Goal: Information Seeking & Learning: Learn about a topic

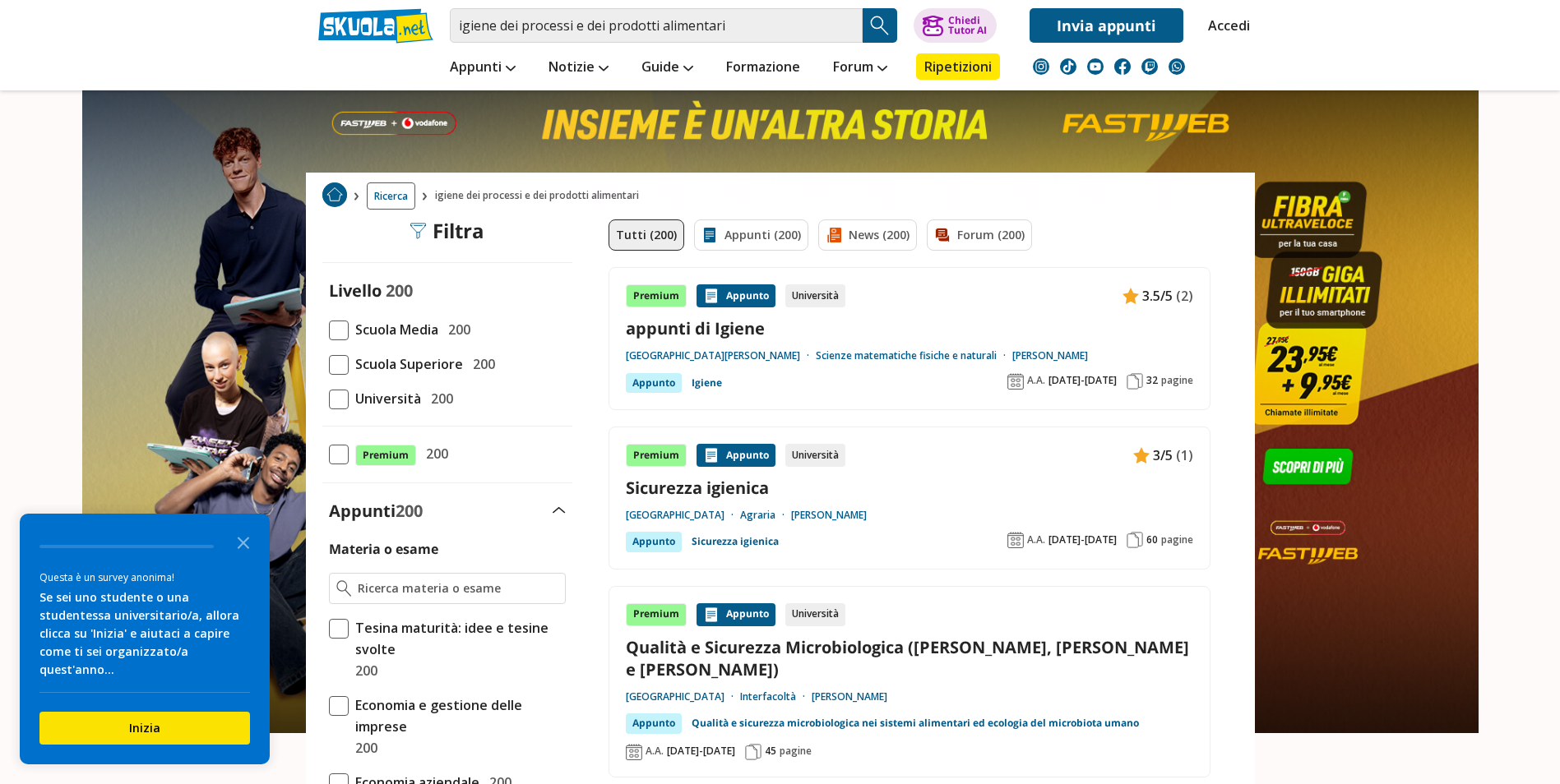
click at [332, 397] on span at bounding box center [339, 400] width 20 height 20
click at [329, 399] on input "Università 200" at bounding box center [329, 399] width 0 height 0
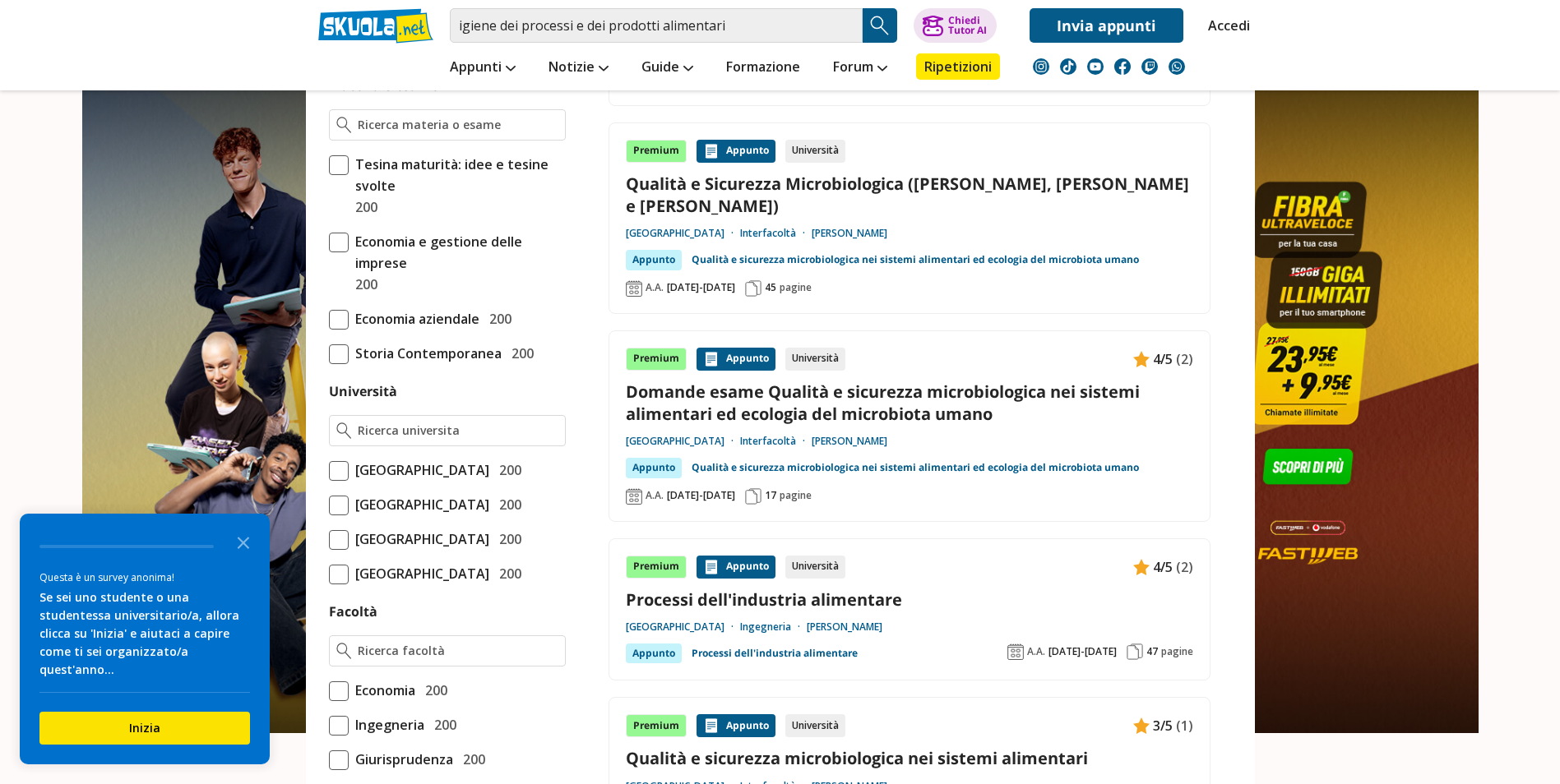
scroll to position [493, 0]
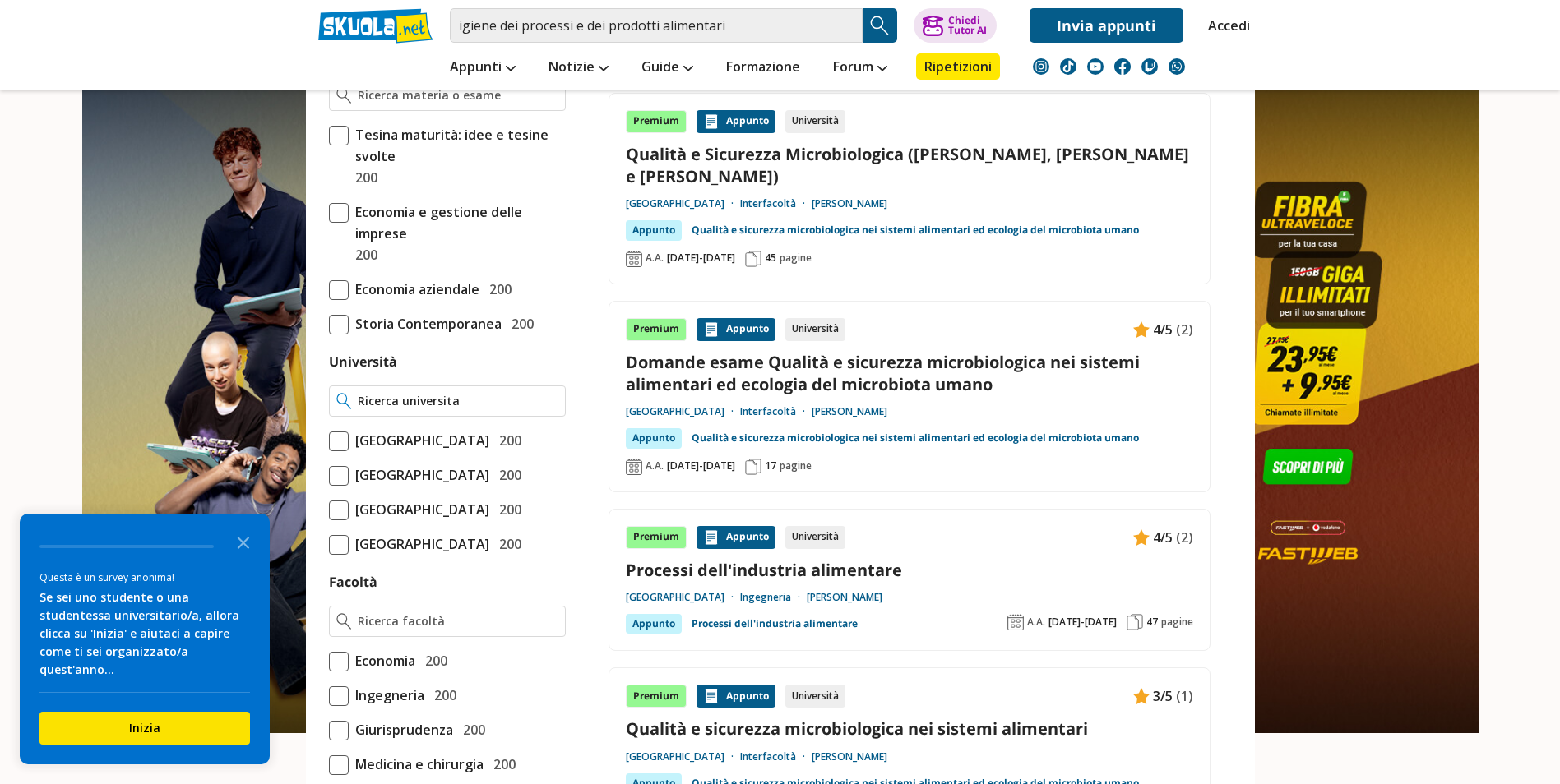
click at [395, 406] on input "Università" at bounding box center [457, 400] width 199 height 16
type input "p"
type input "univpm"
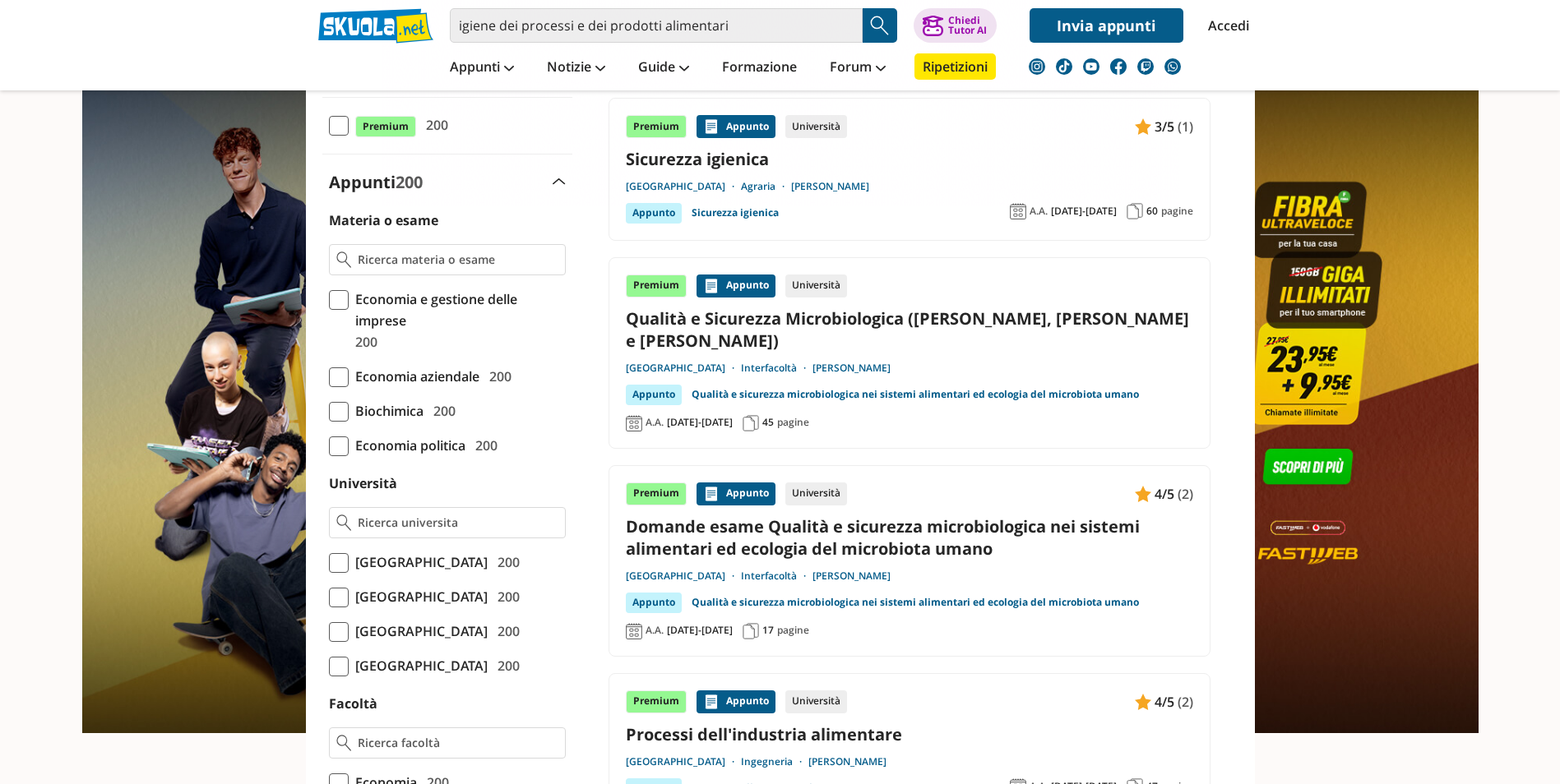
click at [462, 521] on input "Università" at bounding box center [457, 523] width 199 height 16
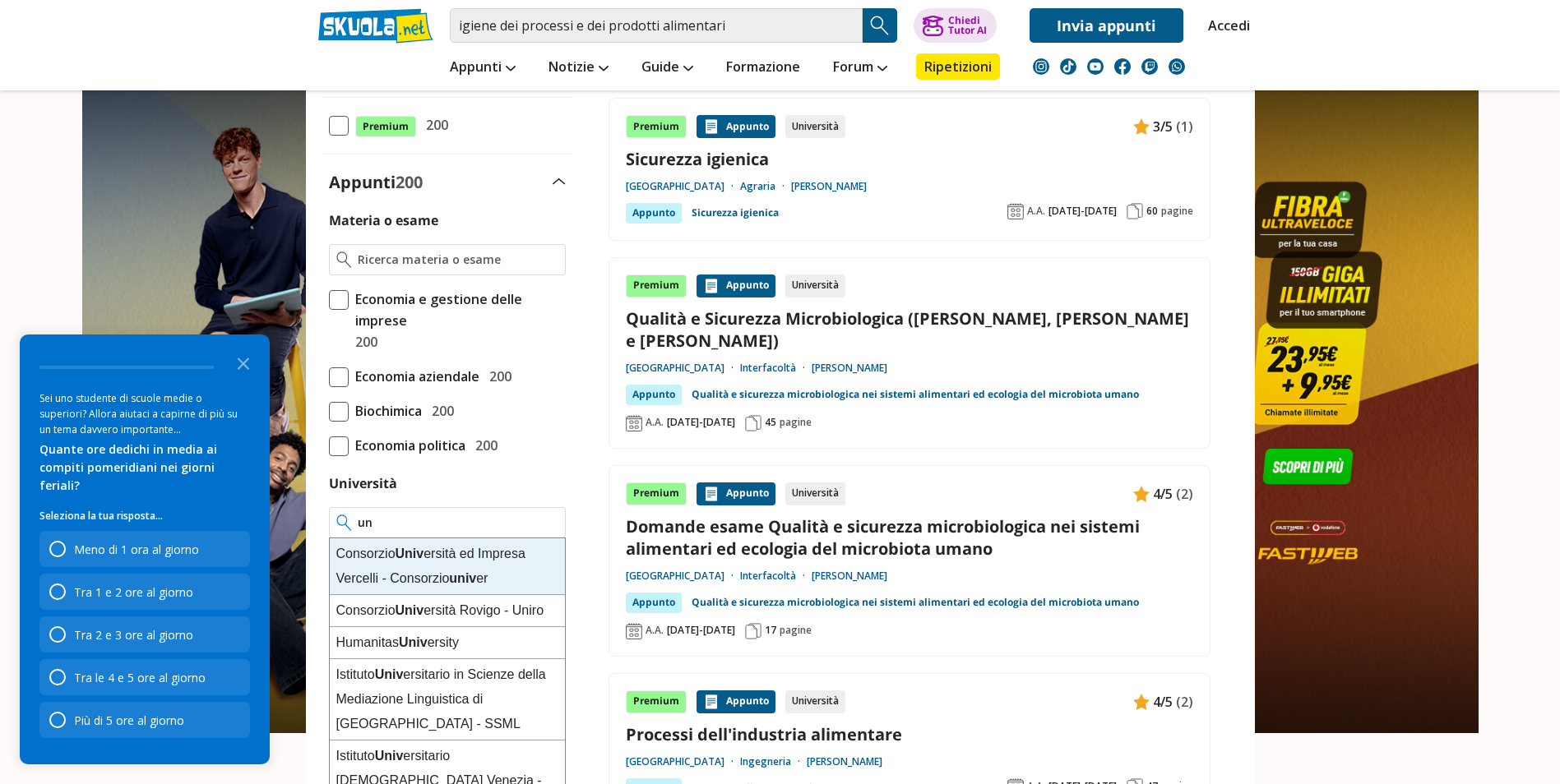
type input "u"
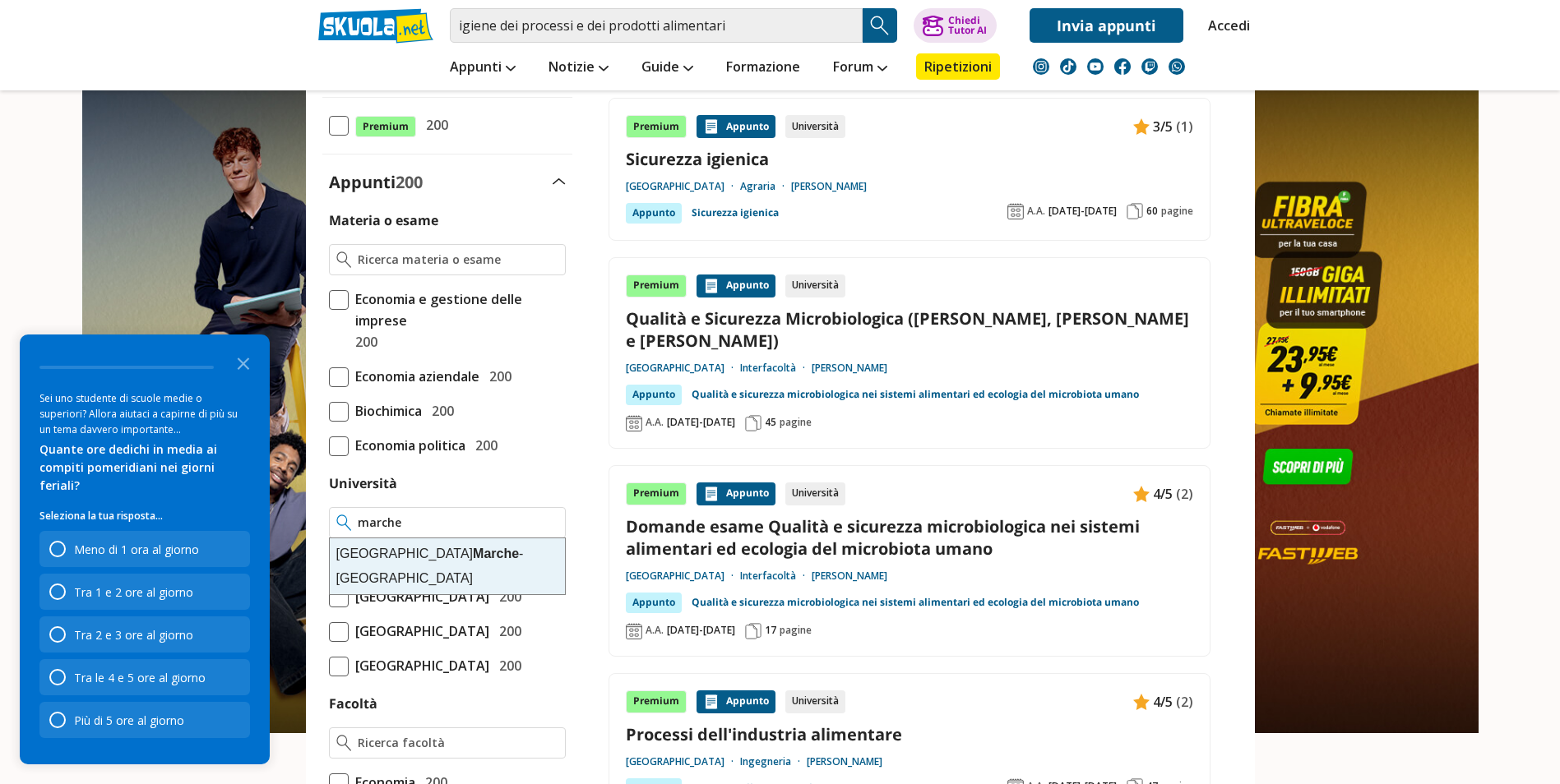
click at [390, 580] on div "Università Politecnica delle Marche - Ancona" at bounding box center [447, 566] width 235 height 56
type input "Università Politecnica delle Marche - Ancona"
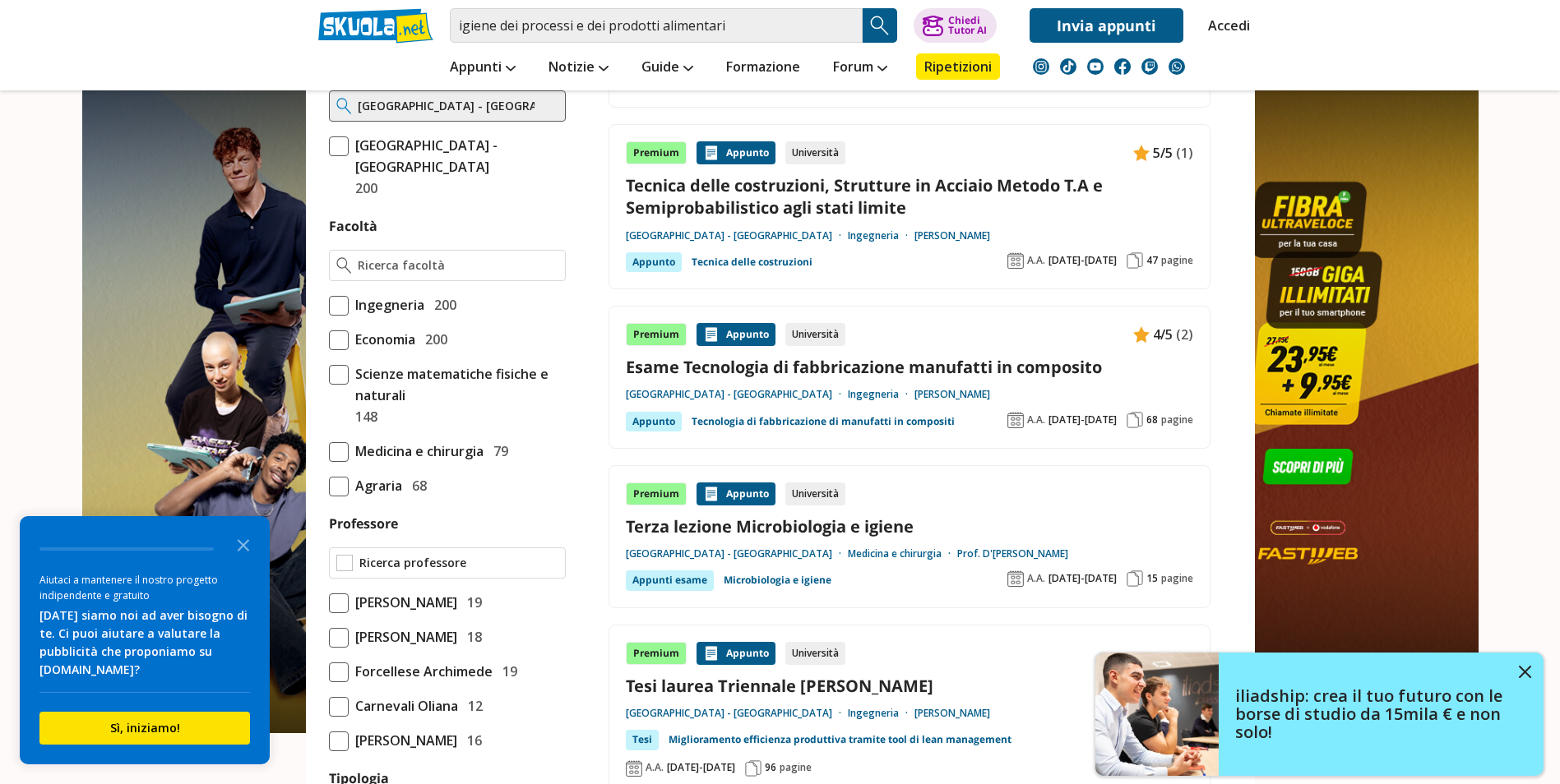
scroll to position [986, 0]
click at [434, 561] on input "Professore" at bounding box center [457, 562] width 199 height 16
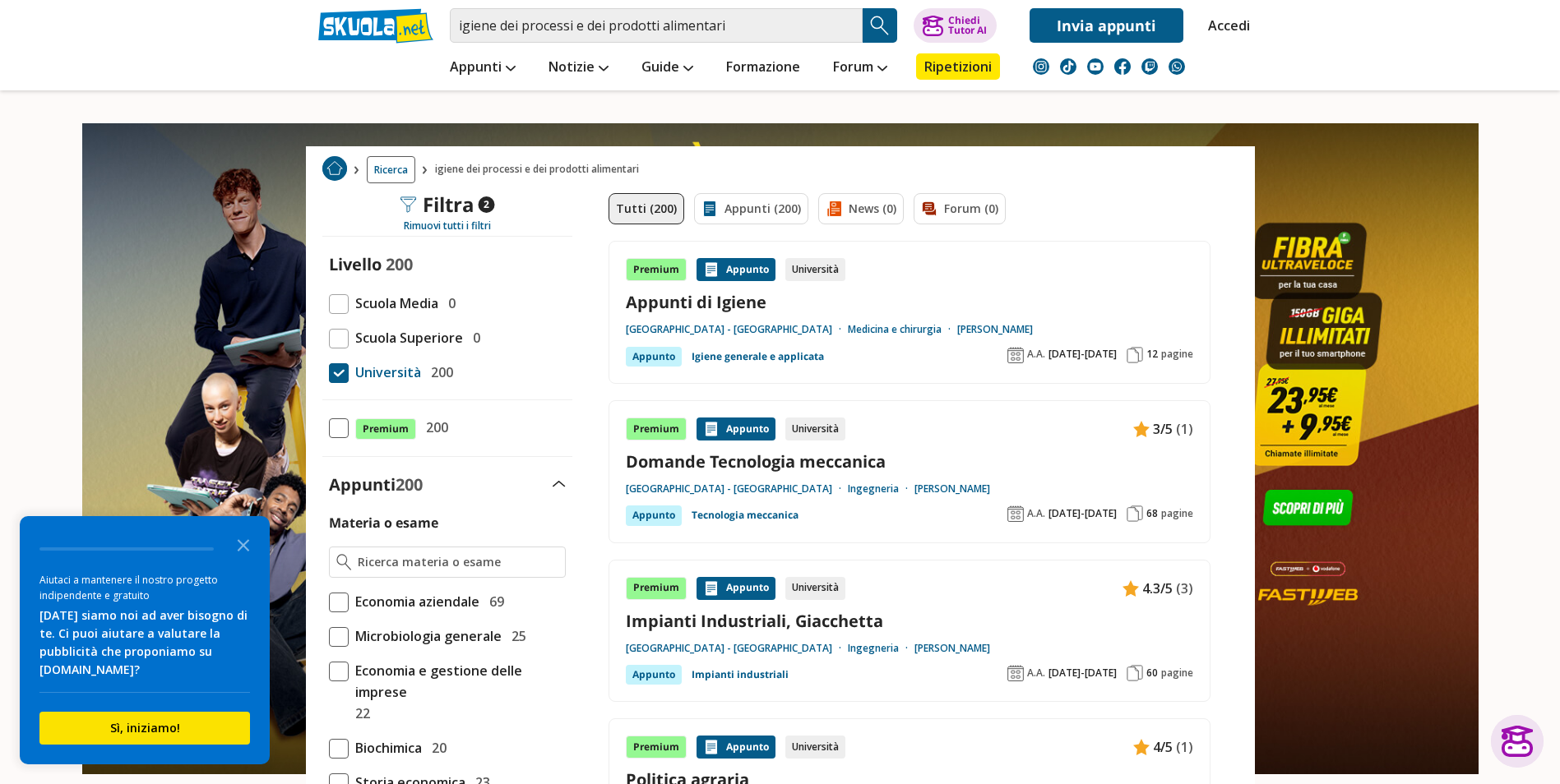
scroll to position [164, 0]
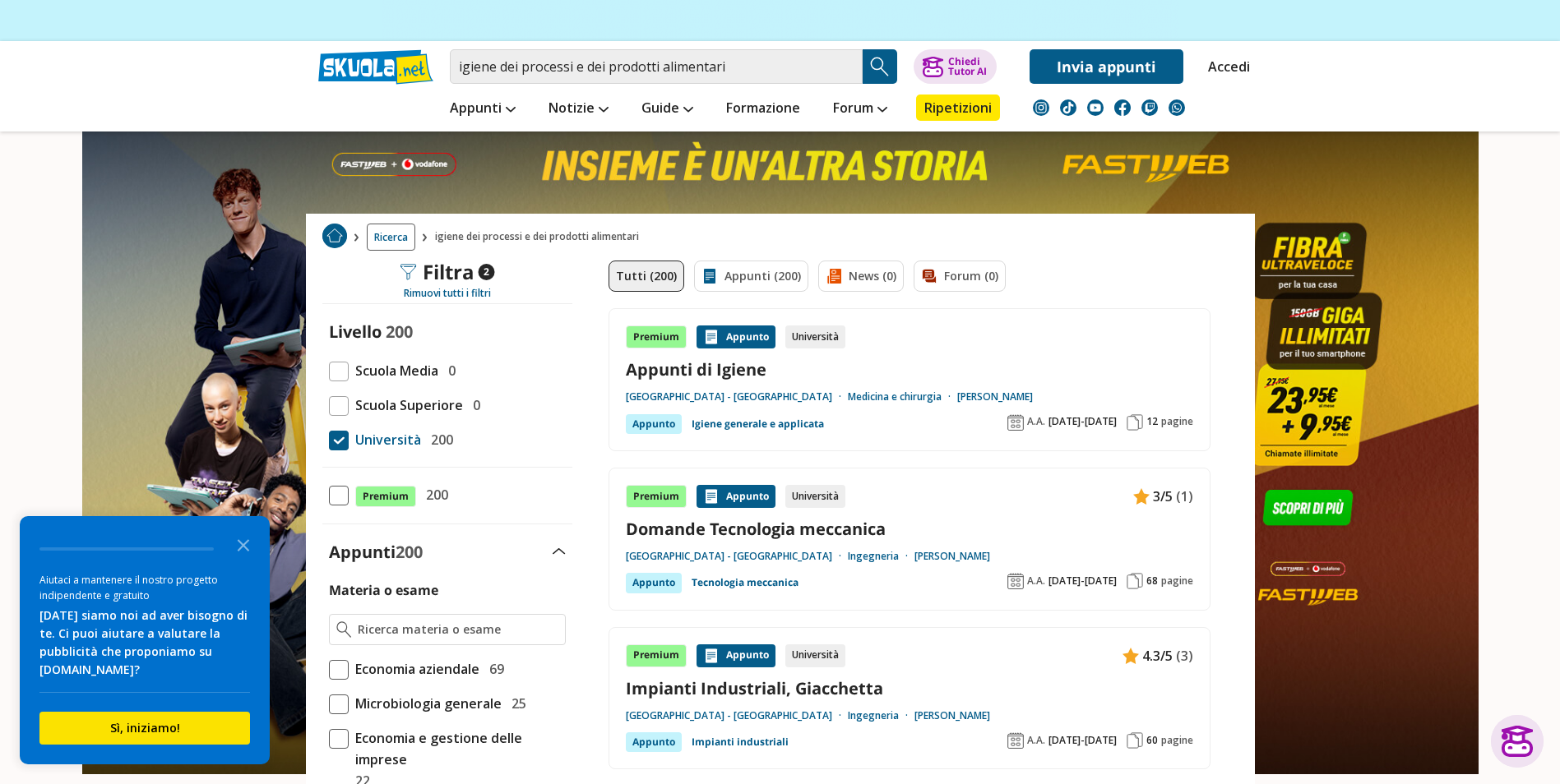
type input "osimani"
click at [339, 443] on span at bounding box center [339, 441] width 20 height 20
click at [329, 440] on input "Università 200" at bounding box center [329, 440] width 0 height 0
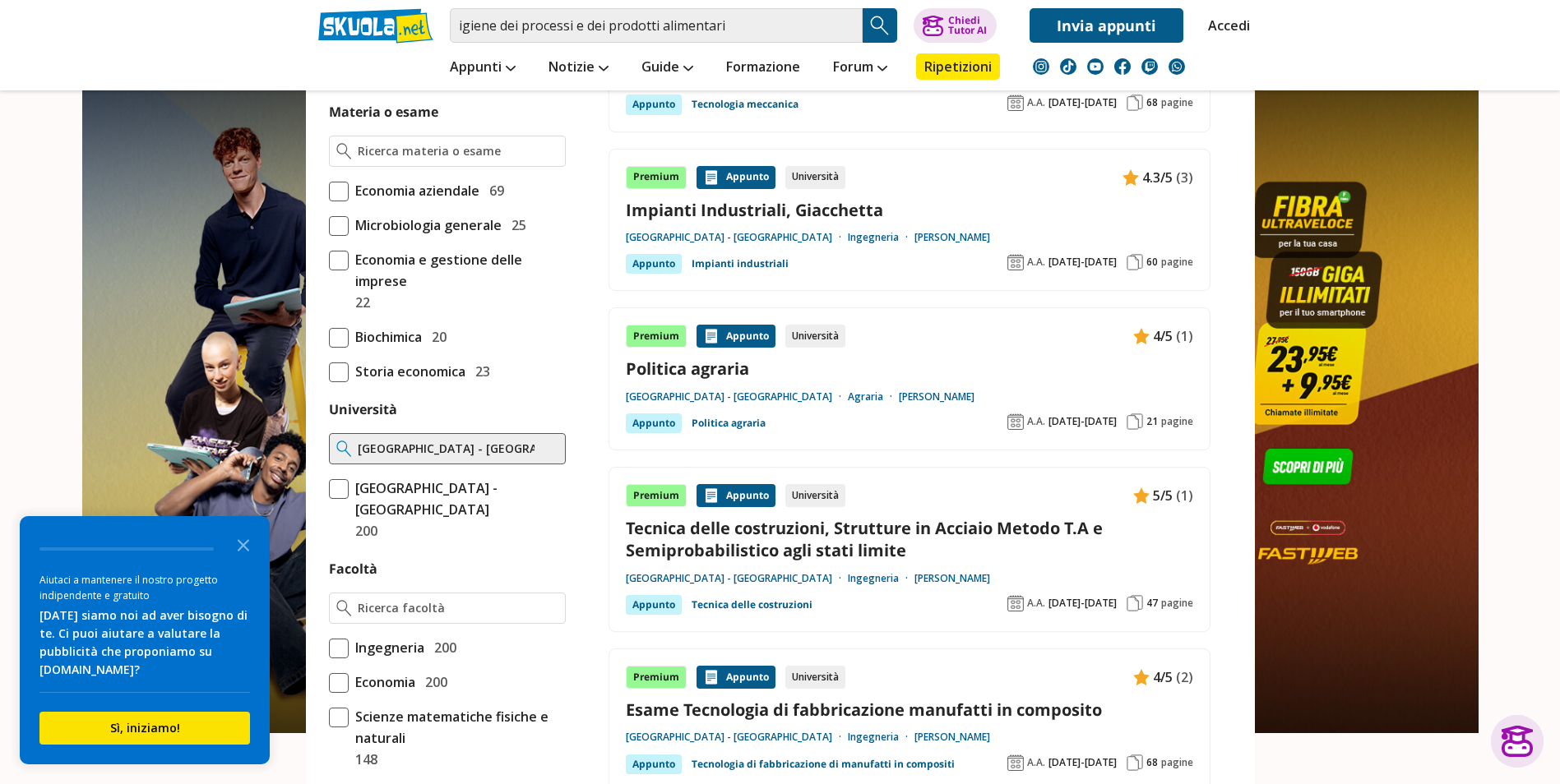
scroll to position [657, 0]
